Goal: Information Seeking & Learning: Learn about a topic

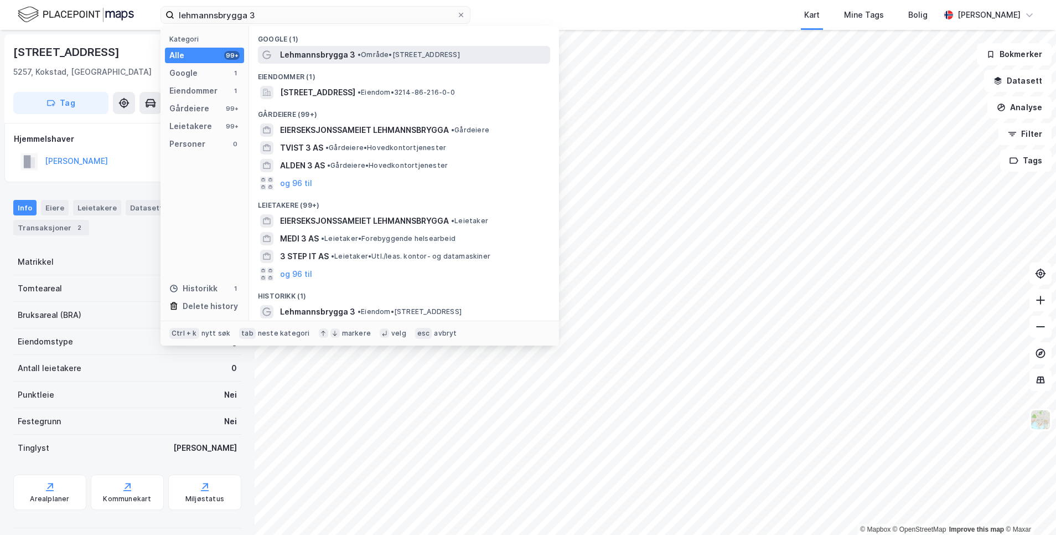
type input "lehmannsbrygga 3"
click at [330, 51] on span "Lehmannsbrygga 3" at bounding box center [317, 54] width 75 height 13
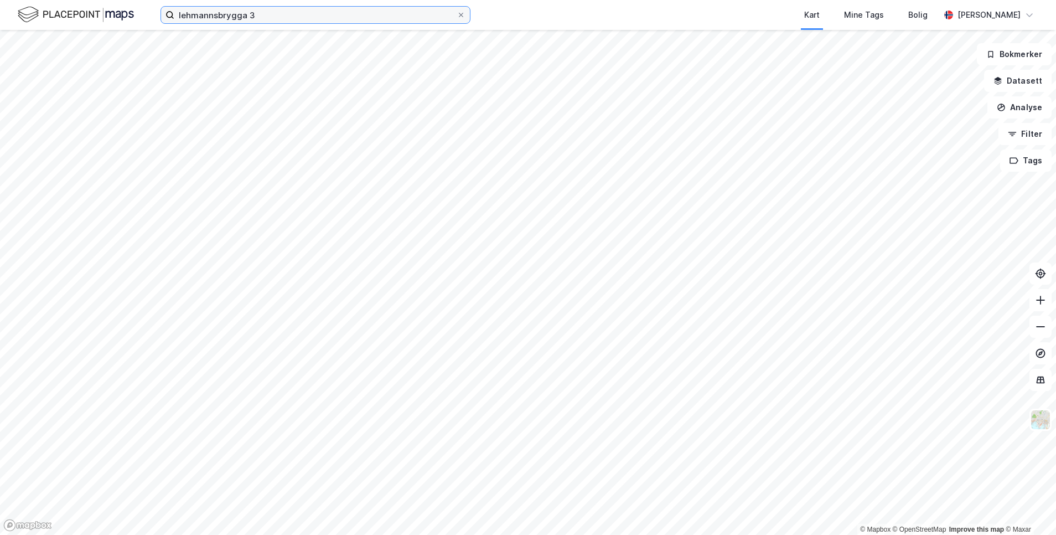
click at [321, 19] on input "lehmannsbrygga 3" at bounding box center [315, 15] width 282 height 17
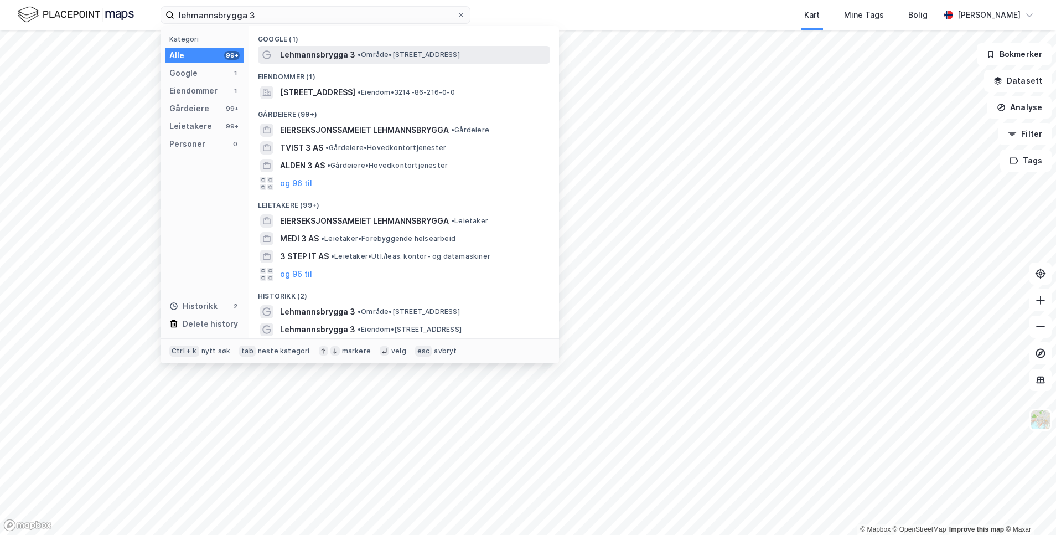
click at [333, 53] on span "Lehmannsbrygga 3" at bounding box center [317, 54] width 75 height 13
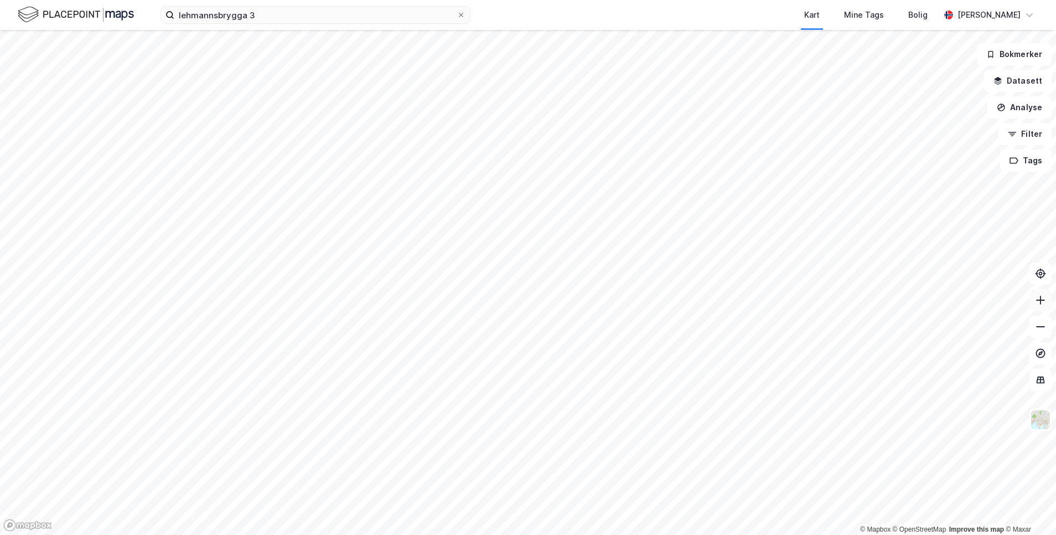
click at [1040, 298] on icon at bounding box center [1040, 300] width 11 height 11
click at [1043, 326] on icon at bounding box center [1040, 326] width 11 height 11
click at [1038, 299] on icon at bounding box center [1040, 300] width 11 height 11
click at [1032, 329] on button at bounding box center [1041, 327] width 22 height 22
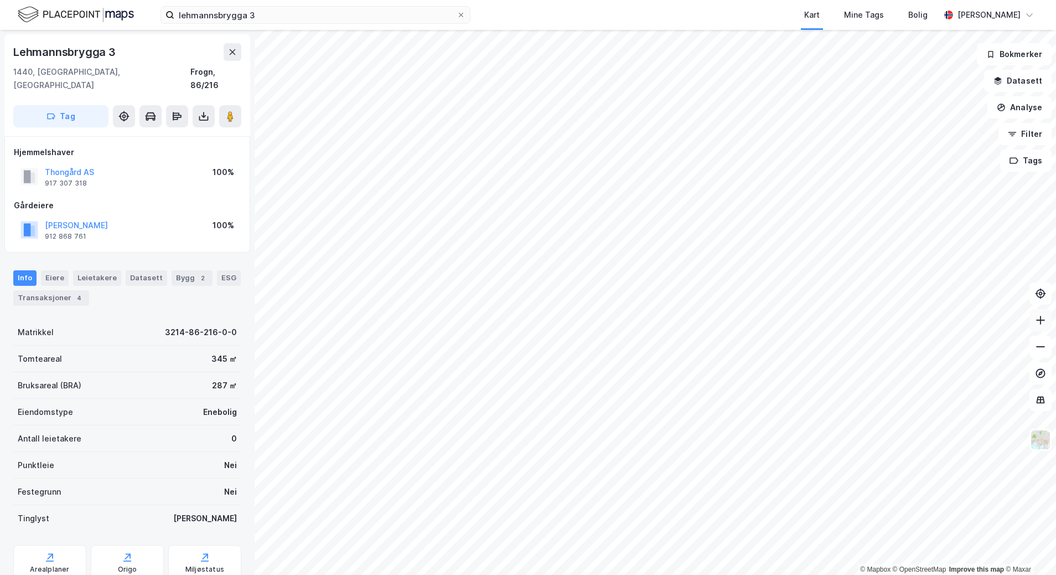
click at [1041, 320] on icon at bounding box center [1040, 320] width 1 height 9
click at [1039, 340] on button at bounding box center [1041, 346] width 22 height 22
click at [1037, 328] on button at bounding box center [1041, 320] width 22 height 22
